Goal: Task Accomplishment & Management: Manage account settings

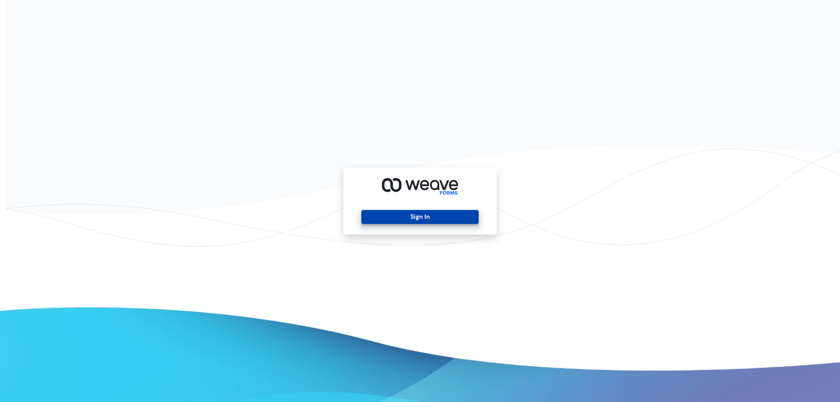
click at [374, 221] on button "Sign In" at bounding box center [420, 217] width 117 height 14
click at [400, 219] on button "Sign In" at bounding box center [420, 217] width 117 height 14
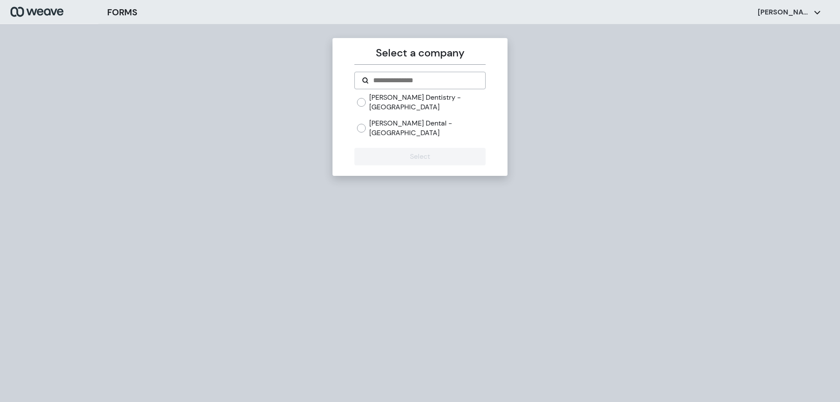
click at [404, 119] on label "[PERSON_NAME] Dental - [GEOGRAPHIC_DATA]" at bounding box center [427, 128] width 116 height 19
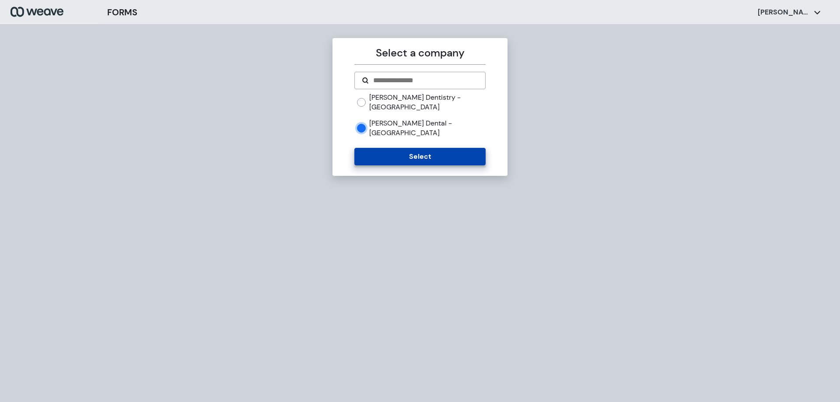
click at [408, 148] on button "Select" at bounding box center [420, 157] width 131 height 18
